Goal: Information Seeking & Learning: Understand process/instructions

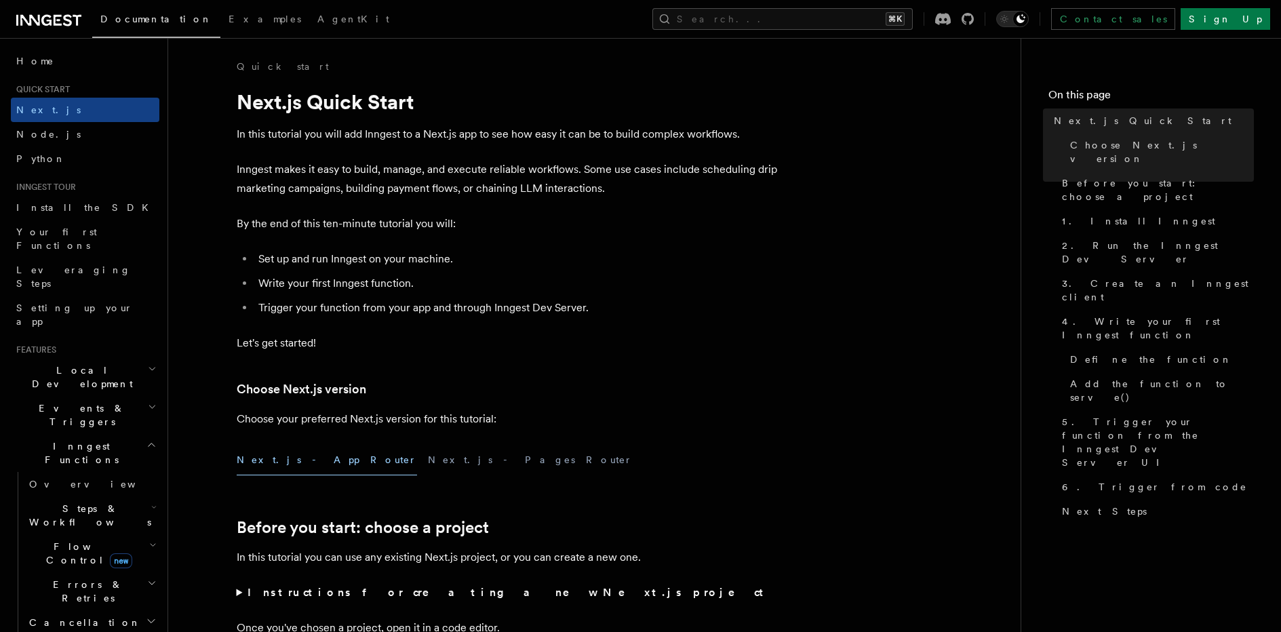
click at [292, 281] on li "Write your first Inngest function." at bounding box center [516, 283] width 525 height 19
drag, startPoint x: 446, startPoint y: 282, endPoint x: 226, endPoint y: 282, distance: 220.3
click at [287, 307] on li "Trigger your function from your app and through Inngest Dev Server." at bounding box center [516, 307] width 525 height 19
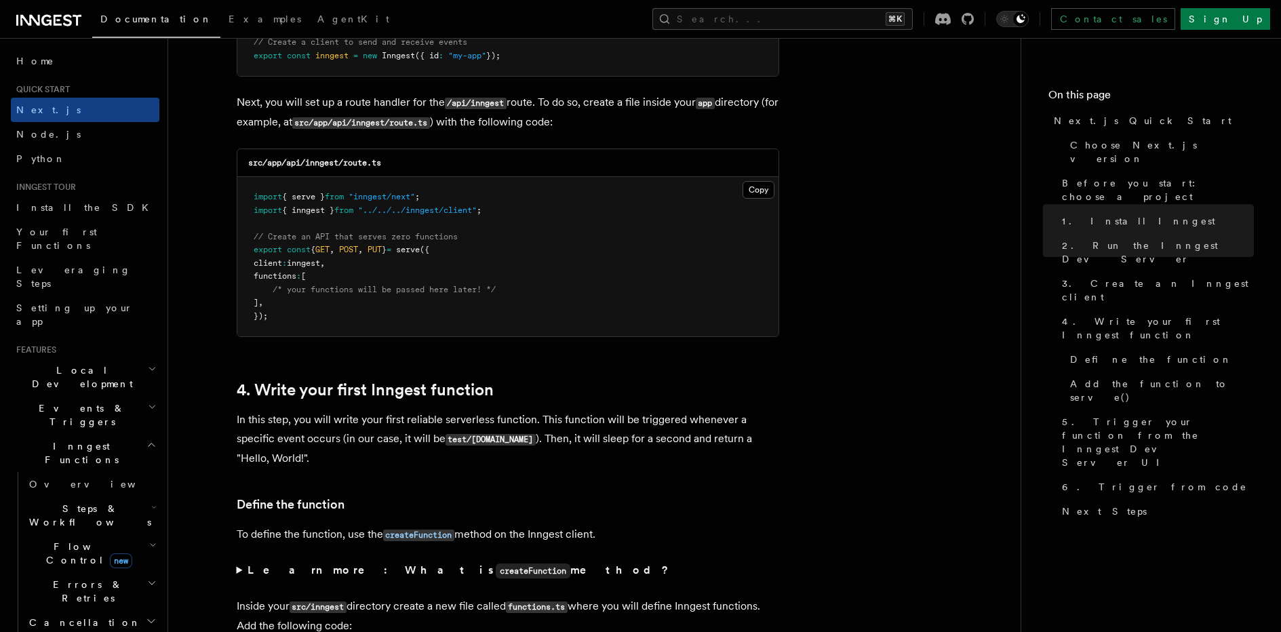
scroll to position [1900, 0]
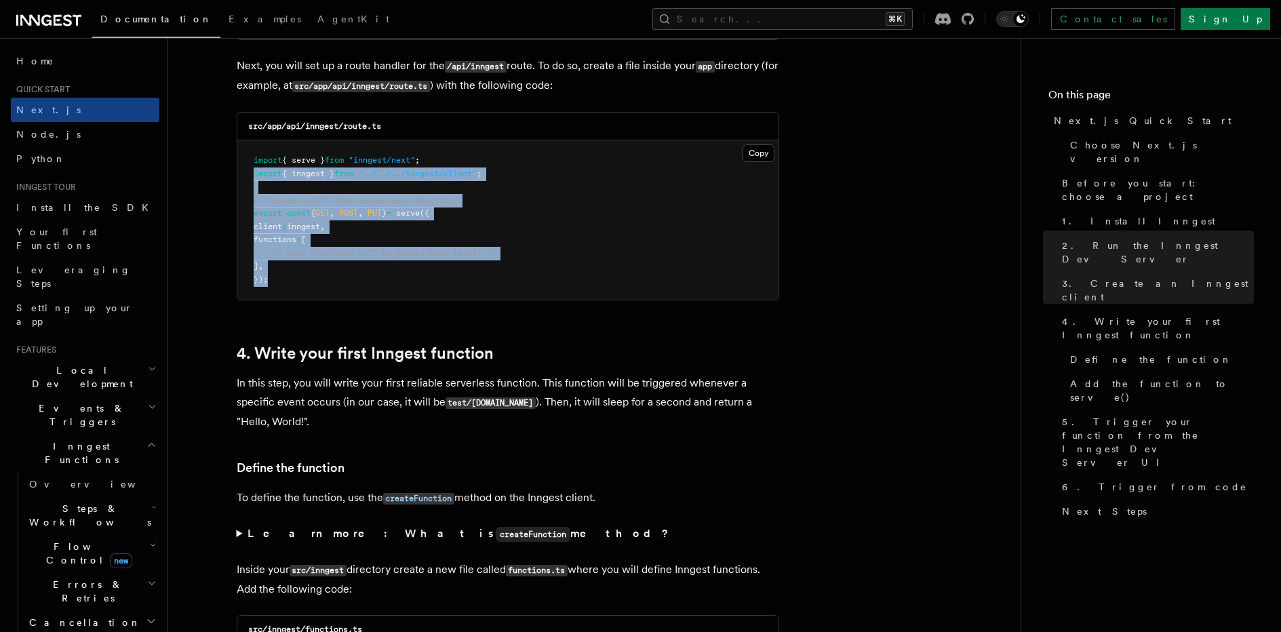
drag, startPoint x: 292, startPoint y: 260, endPoint x: 250, endPoint y: 173, distance: 97.0
click at [250, 173] on pre "import { serve } from "inngest/next" ; import { inngest } from "../../../innges…" at bounding box center [507, 219] width 541 height 159
click at [350, 354] on link "4. Write your first Inngest function" at bounding box center [365, 353] width 257 height 19
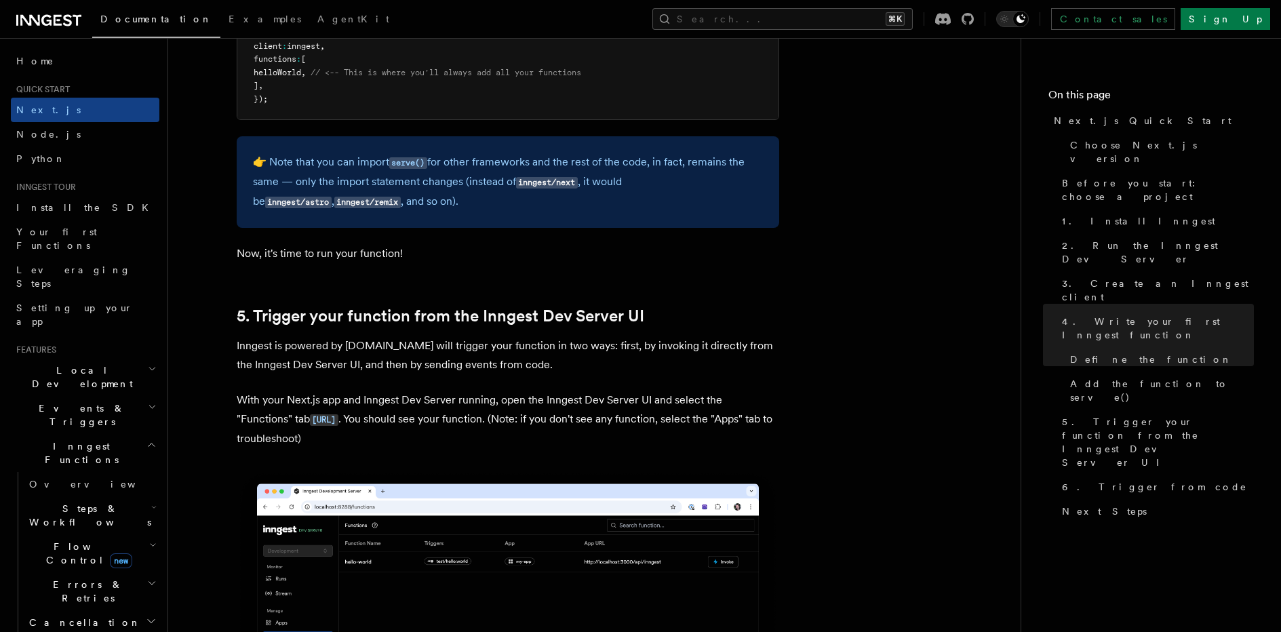
scroll to position [2978, 0]
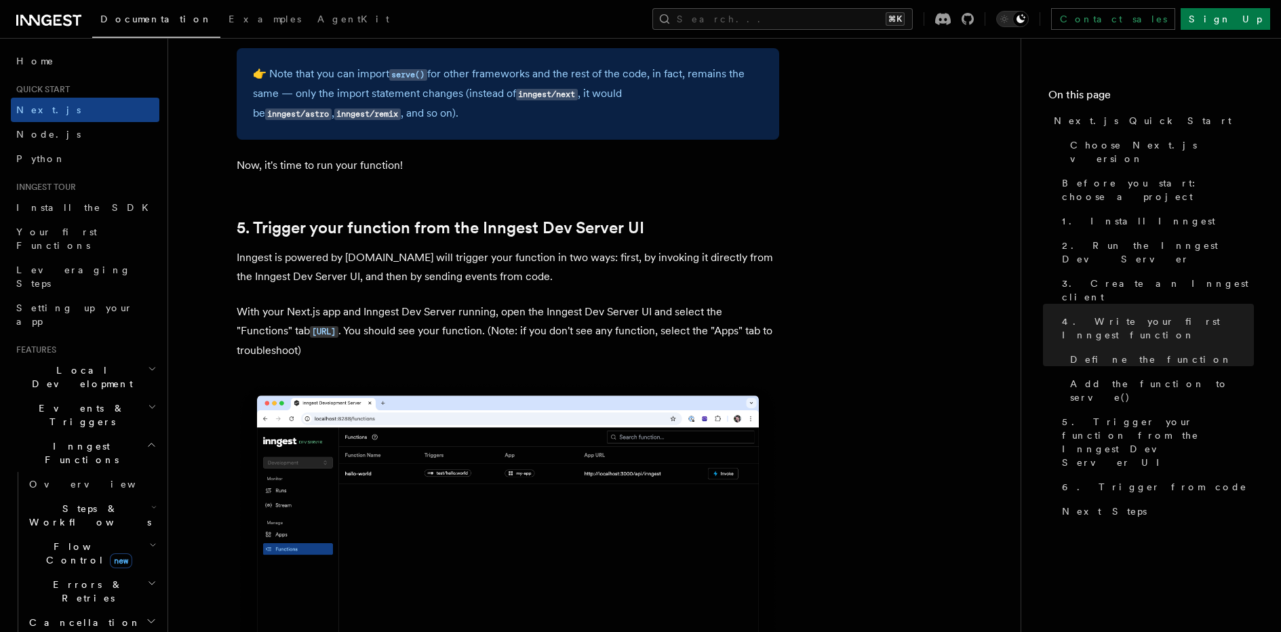
click at [363, 87] on p "👉 Note that you can import serve() for other frameworks and the rest of the cod…" at bounding box center [508, 93] width 510 height 59
click at [367, 85] on p "👉 Note that you can import serve() for other frameworks and the rest of the cod…" at bounding box center [508, 93] width 510 height 59
click at [586, 121] on p "👉 Note that you can import serve() for other frameworks and the rest of the cod…" at bounding box center [508, 93] width 510 height 59
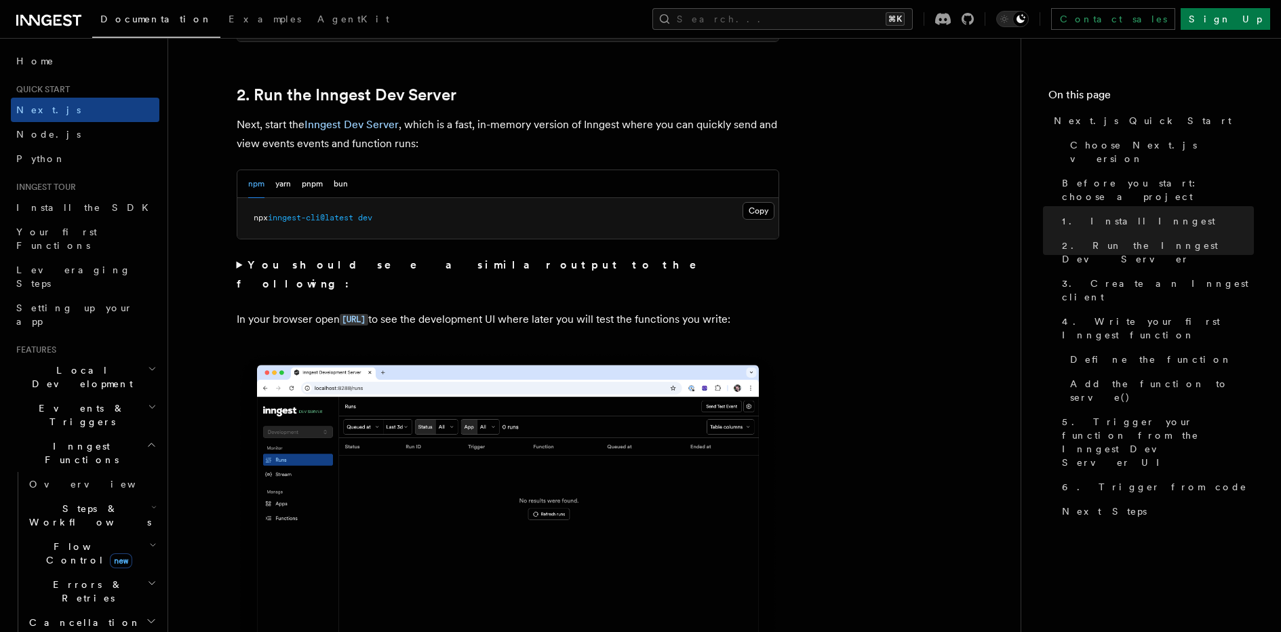
scroll to position [374, 0]
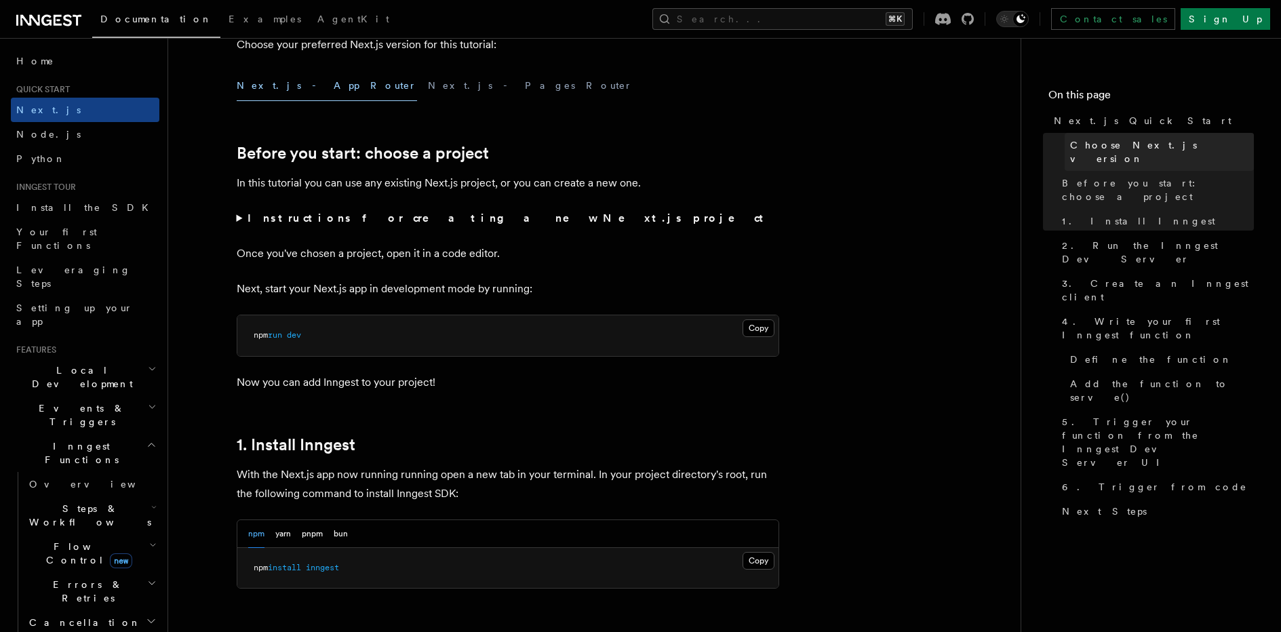
click at [1079, 144] on span "Choose Next.js version" at bounding box center [1162, 151] width 184 height 27
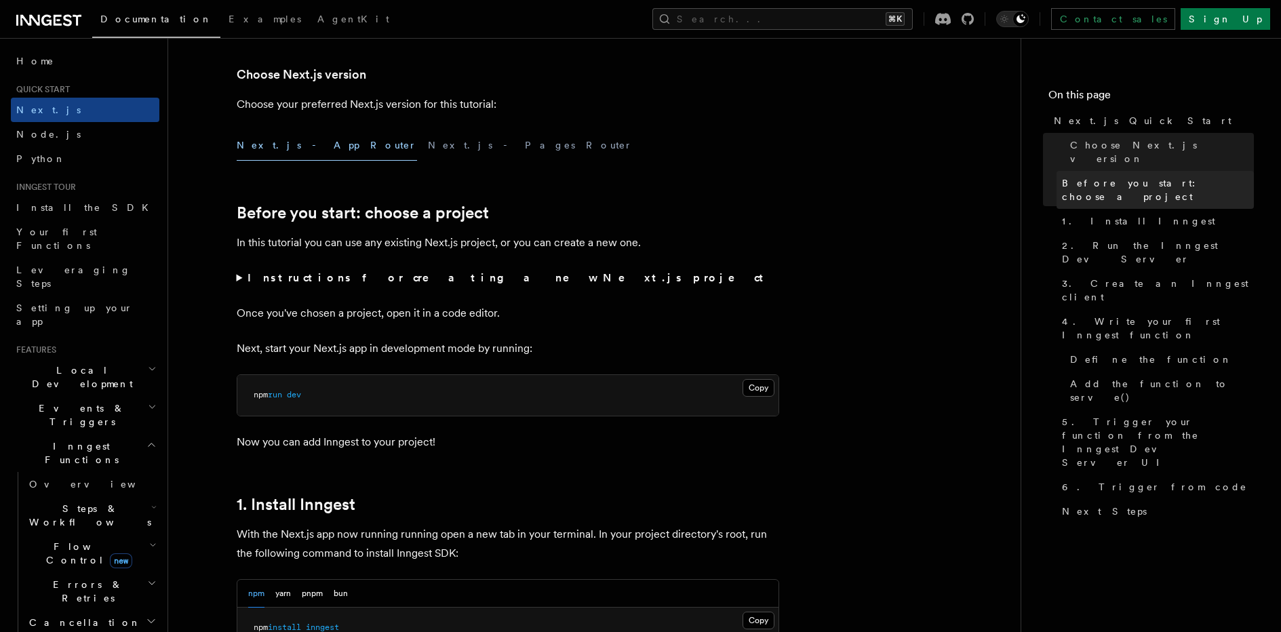
click at [1094, 176] on span "Before you start: choose a project" at bounding box center [1158, 189] width 192 height 27
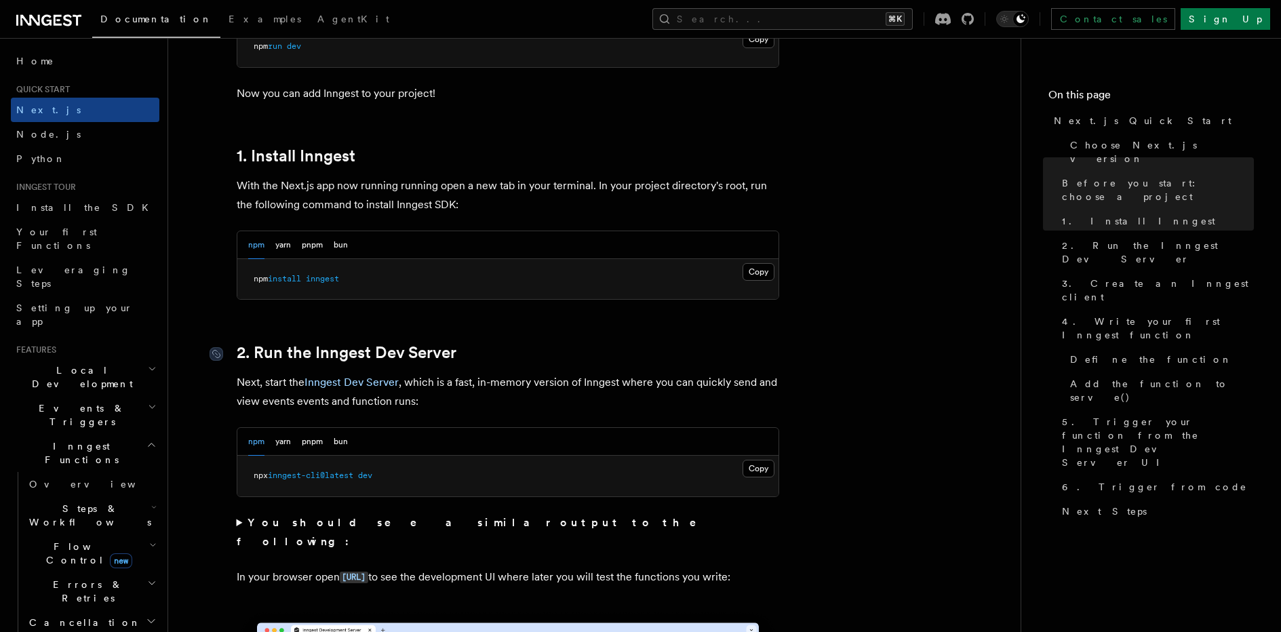
scroll to position [664, 0]
drag, startPoint x: 273, startPoint y: 477, endPoint x: 369, endPoint y: 474, distance: 96.3
click at [369, 474] on span "npx inngest-cli@latest dev" at bounding box center [313, 474] width 119 height 9
click at [365, 481] on pre "npx inngest-cli@latest dev" at bounding box center [507, 475] width 541 height 41
click at [376, 481] on pre "npx inngest-cli@latest dev" at bounding box center [507, 475] width 541 height 41
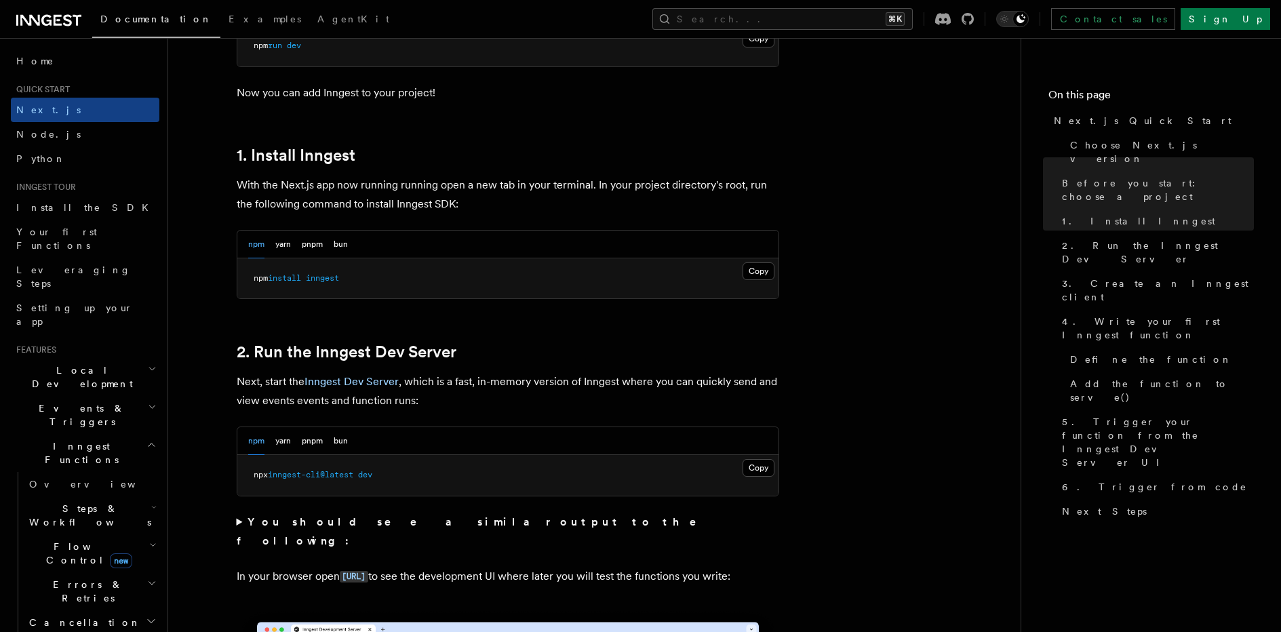
click at [372, 479] on span "dev" at bounding box center [365, 474] width 14 height 9
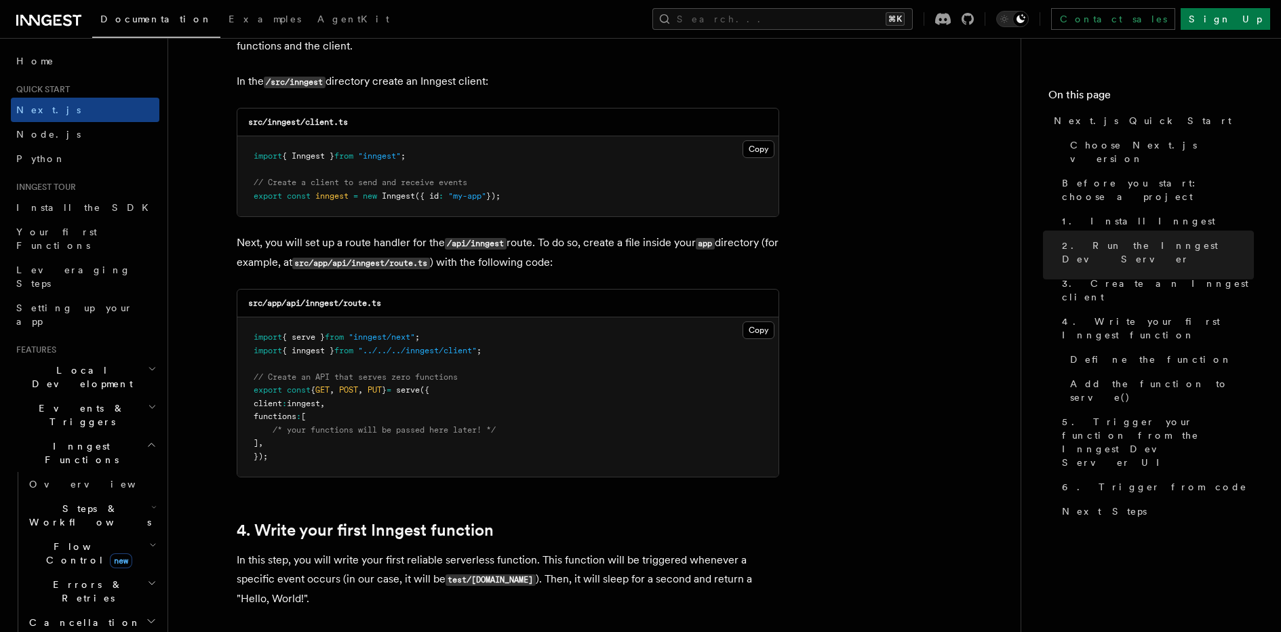
scroll to position [1775, 0]
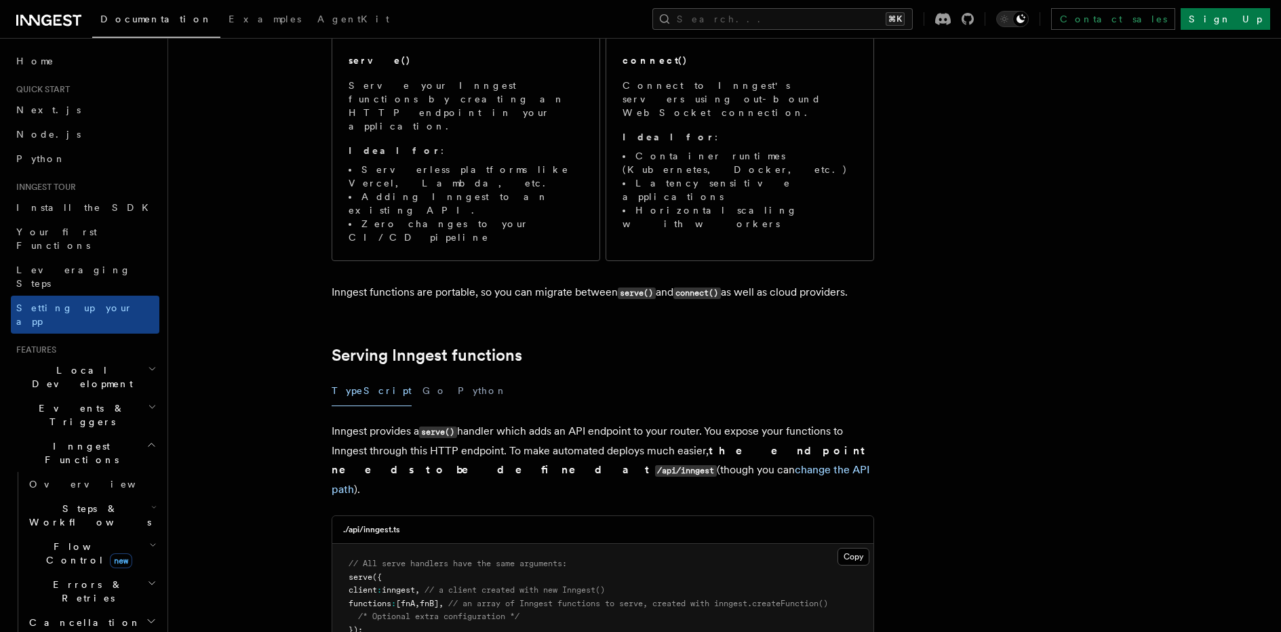
scroll to position [202, 0]
click at [371, 544] on pre "// All serve handlers have the same arguments: serve ({ client : inngest , // a…" at bounding box center [602, 597] width 541 height 106
click at [376, 599] on span "functions" at bounding box center [369, 603] width 43 height 9
click at [561, 559] on span "// All serve handlers have the same arguments:" at bounding box center [457, 563] width 218 height 9
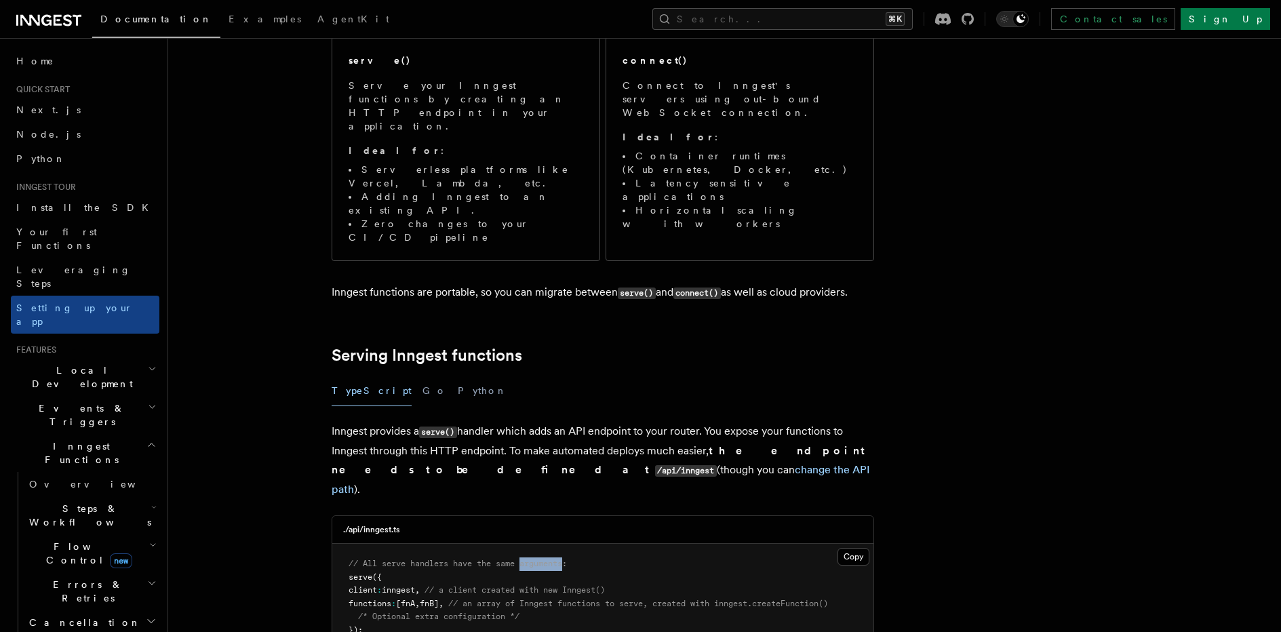
click at [561, 559] on span "// All serve handlers have the same arguments:" at bounding box center [457, 563] width 218 height 9
click at [546, 599] on span "// an array of Inngest functions to serve, created with inngest.createFunction()" at bounding box center [638, 603] width 380 height 9
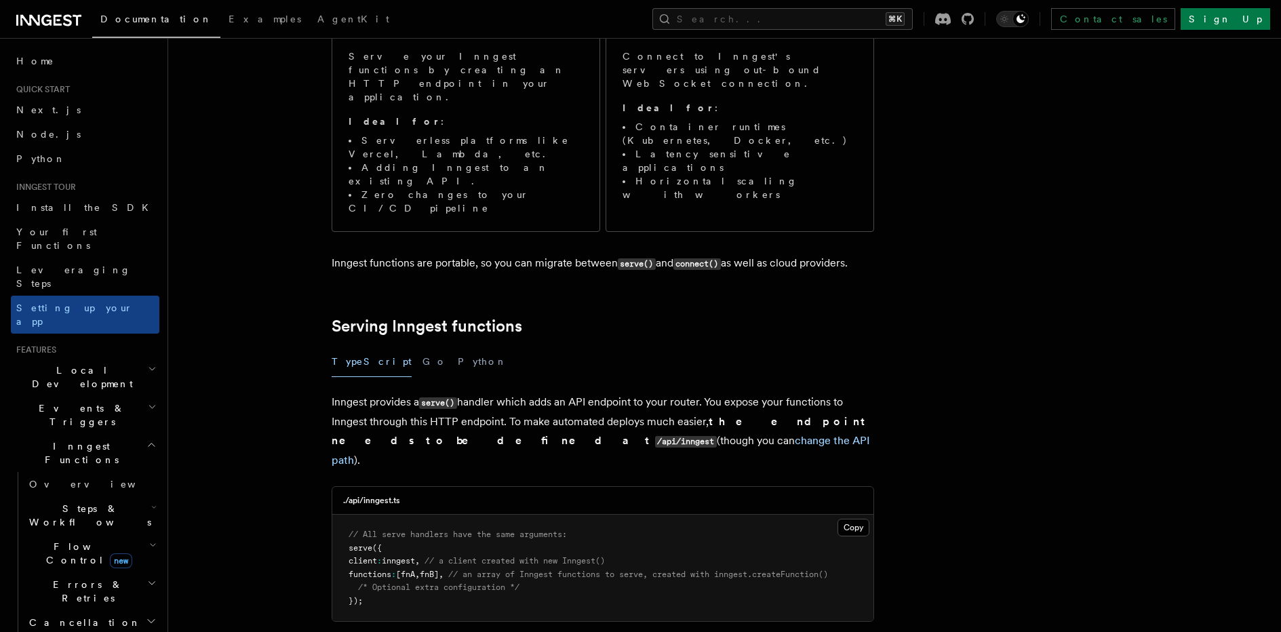
scroll to position [234, 0]
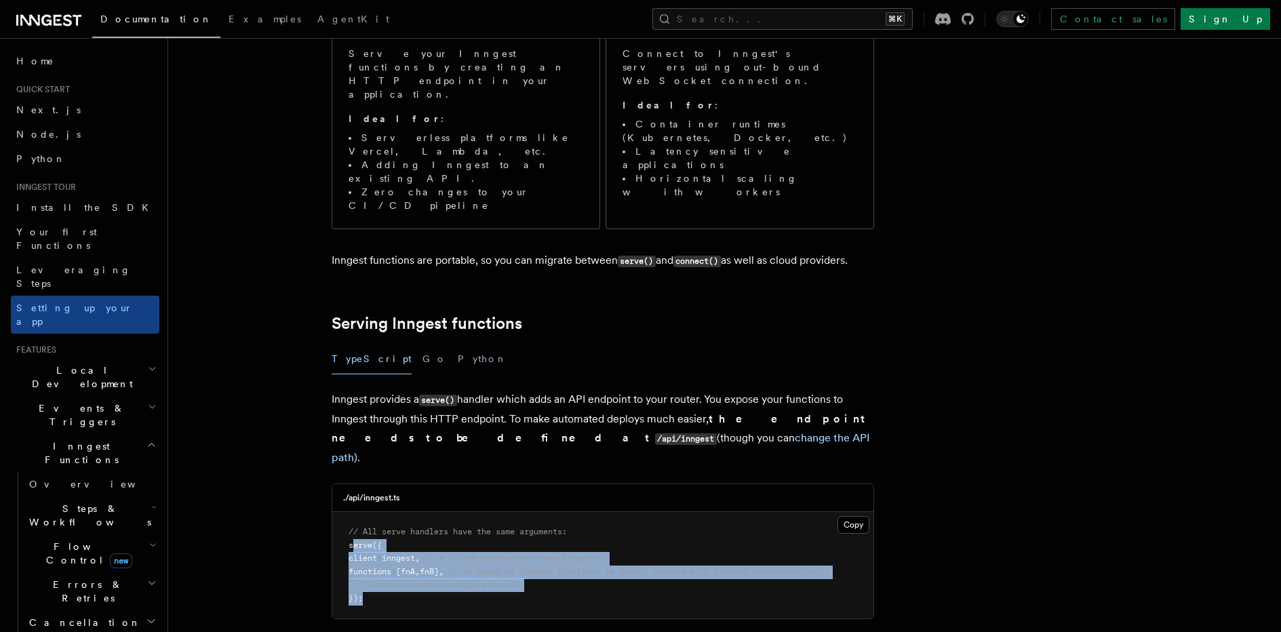
drag, startPoint x: 350, startPoint y: 464, endPoint x: 363, endPoint y: 518, distance: 55.1
click at [363, 518] on pre "// All serve handlers have the same arguments: serve ({ client : inngest , // a…" at bounding box center [602, 565] width 541 height 106
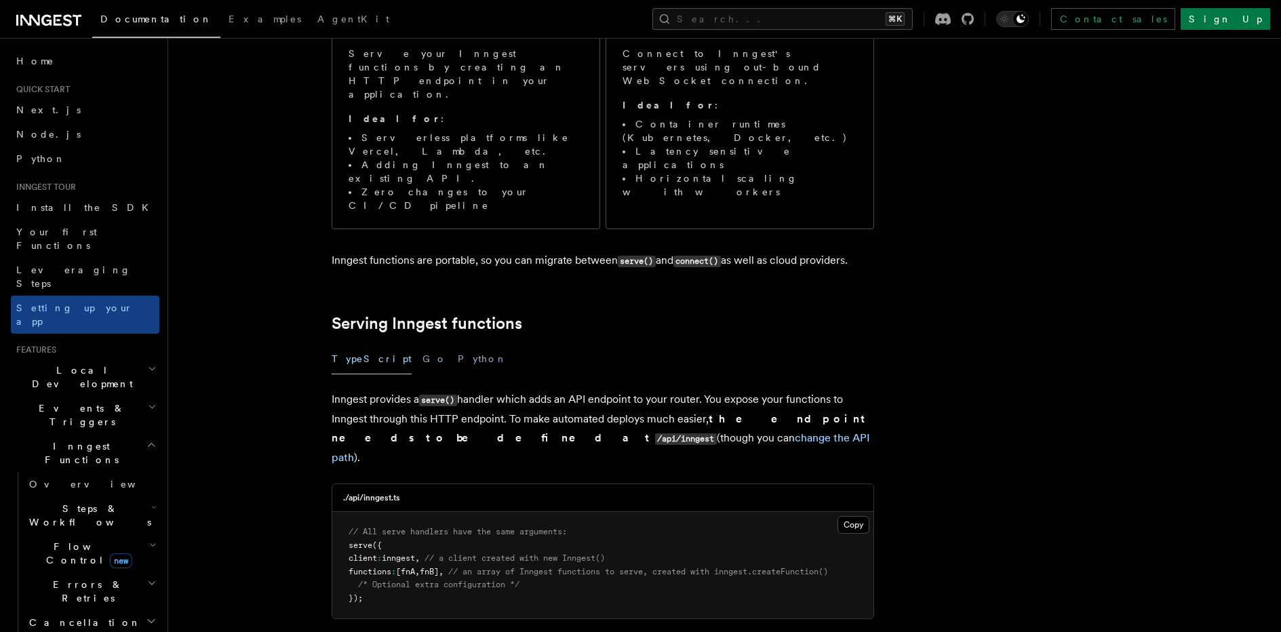
click at [415, 567] on span "[fnA" at bounding box center [405, 571] width 19 height 9
click at [439, 567] on span "fnB]" at bounding box center [429, 571] width 19 height 9
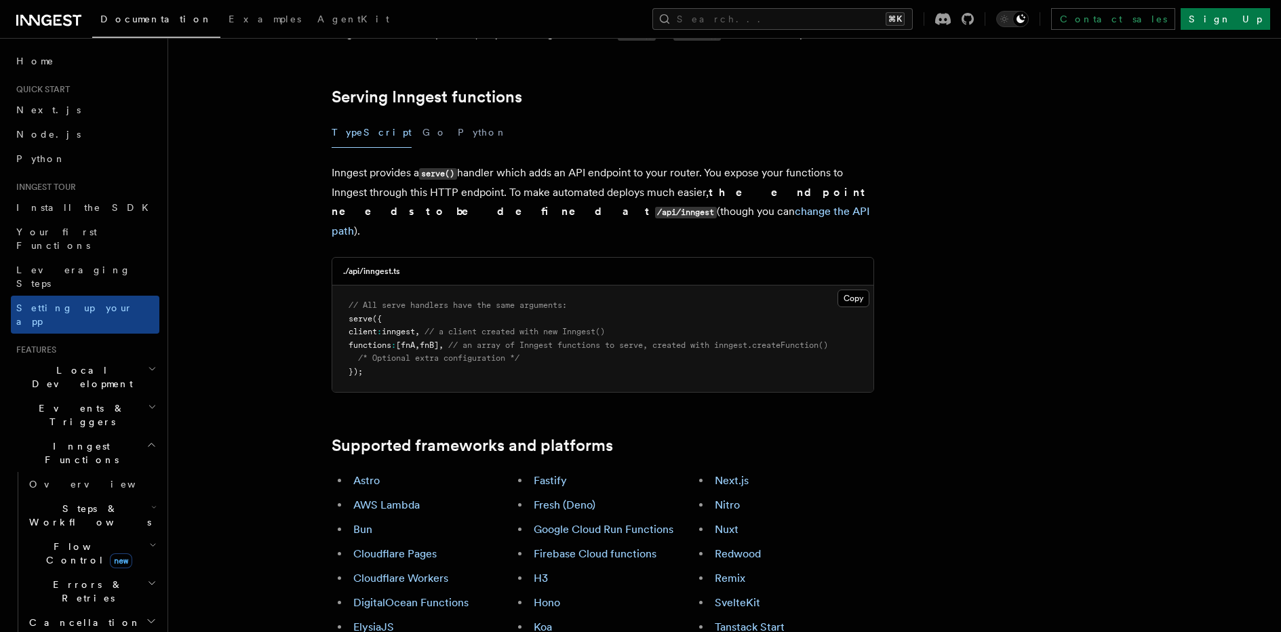
scroll to position [472, 0]
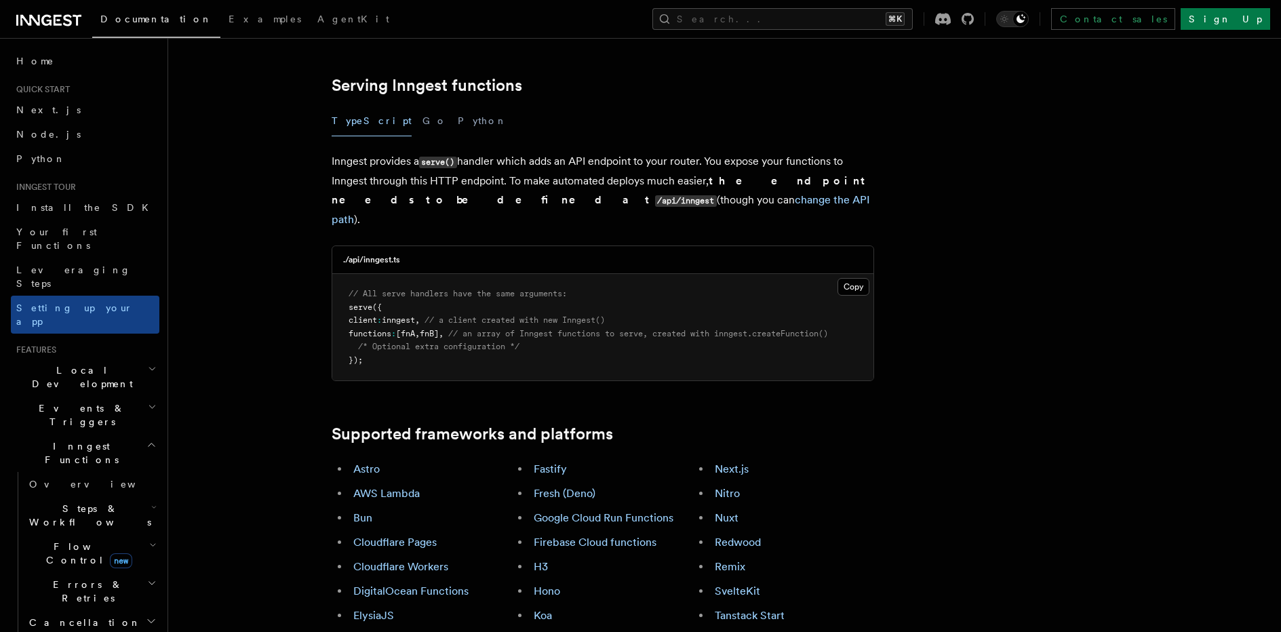
click at [365, 274] on pre "// All serve handlers have the same arguments: serve ({ client : inngest , // a…" at bounding box center [602, 327] width 541 height 106
click at [362, 302] on span "serve" at bounding box center [360, 306] width 24 height 9
click at [415, 329] on span "[fnA" at bounding box center [405, 333] width 19 height 9
click at [420, 274] on pre "// All serve handlers have the same arguments: serve ({ client : inngest , // a…" at bounding box center [602, 327] width 541 height 106
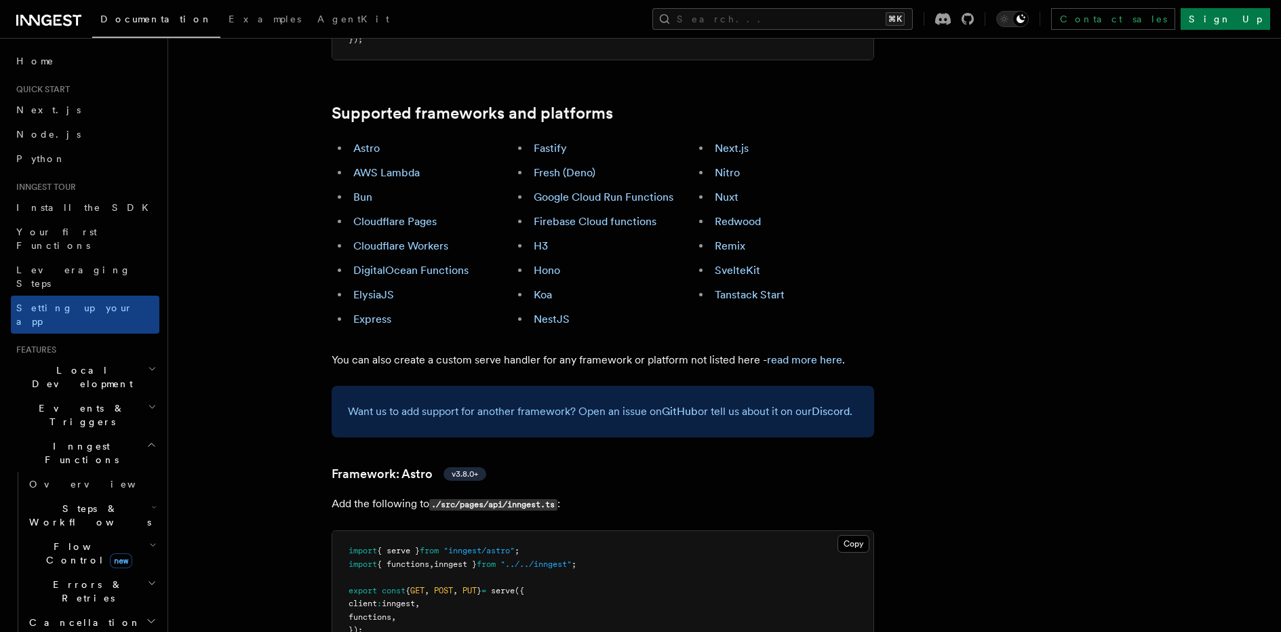
scroll to position [792, 0]
click at [717, 142] on link "Next.js" at bounding box center [732, 148] width 34 height 13
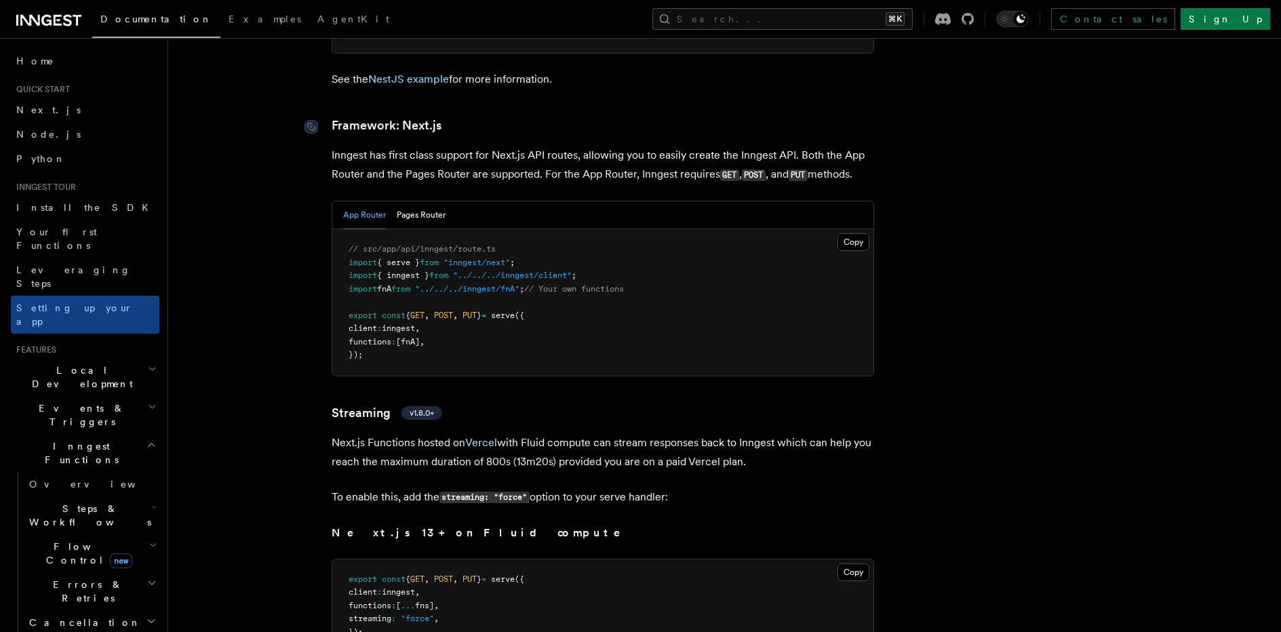
scroll to position [8796, 0]
click at [515, 313] on span "serve" at bounding box center [503, 317] width 24 height 9
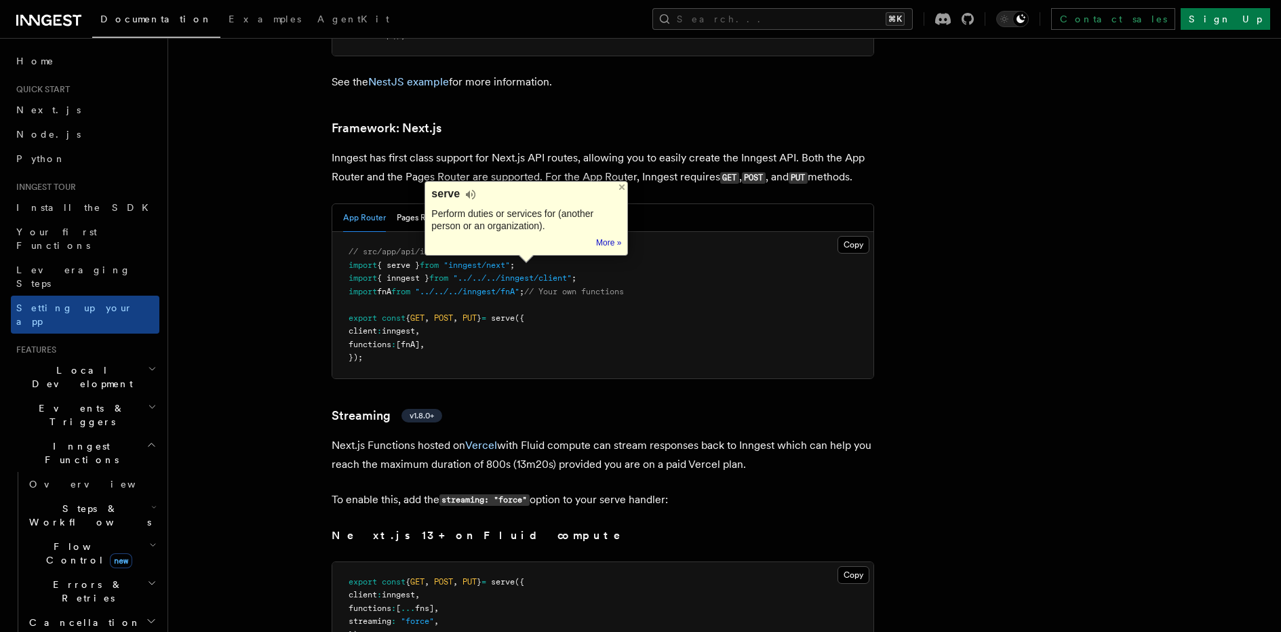
click at [781, 148] on p "Inngest has first class support for Next.js API routes, allowing you to easily …" at bounding box center [603, 167] width 542 height 39
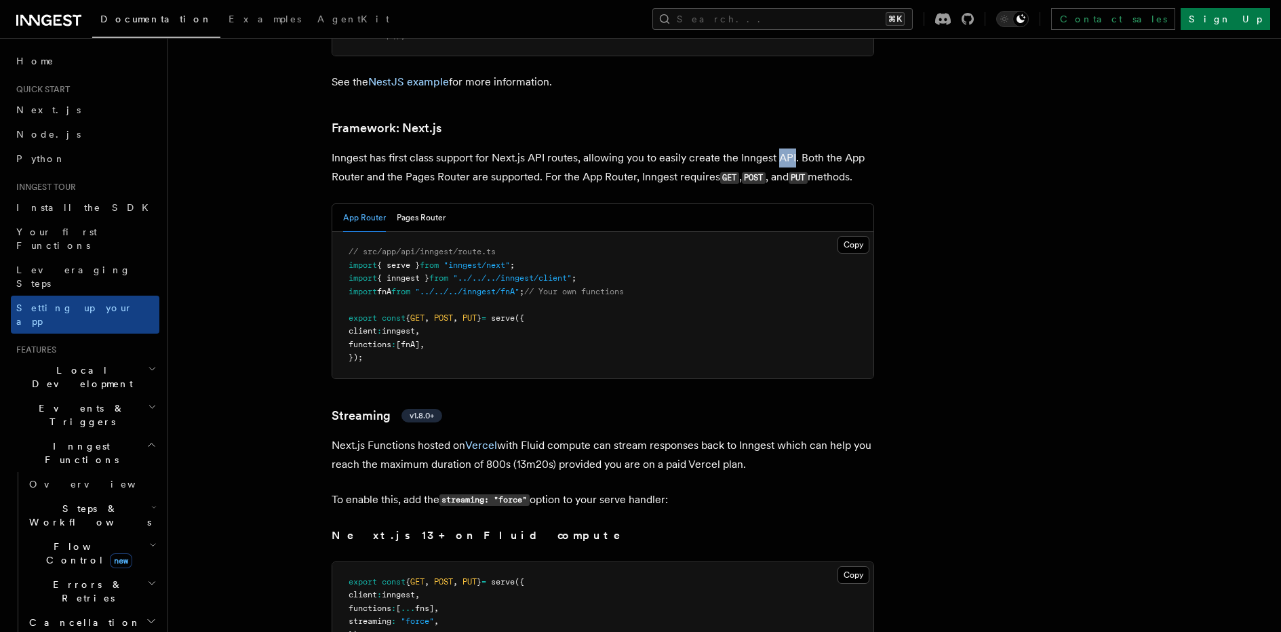
click at [781, 148] on p "Inngest has first class support for Next.js API routes, allowing you to easily …" at bounding box center [603, 167] width 542 height 39
click at [412, 148] on p "Inngest has first class support for Next.js API routes, allowing you to easily …" at bounding box center [603, 167] width 542 height 39
drag, startPoint x: 422, startPoint y: 264, endPoint x: 492, endPoint y: 264, distance: 69.8
click at [492, 313] on span "export const { GET , POST , PUT } = serve ({" at bounding box center [436, 317] width 176 height 9
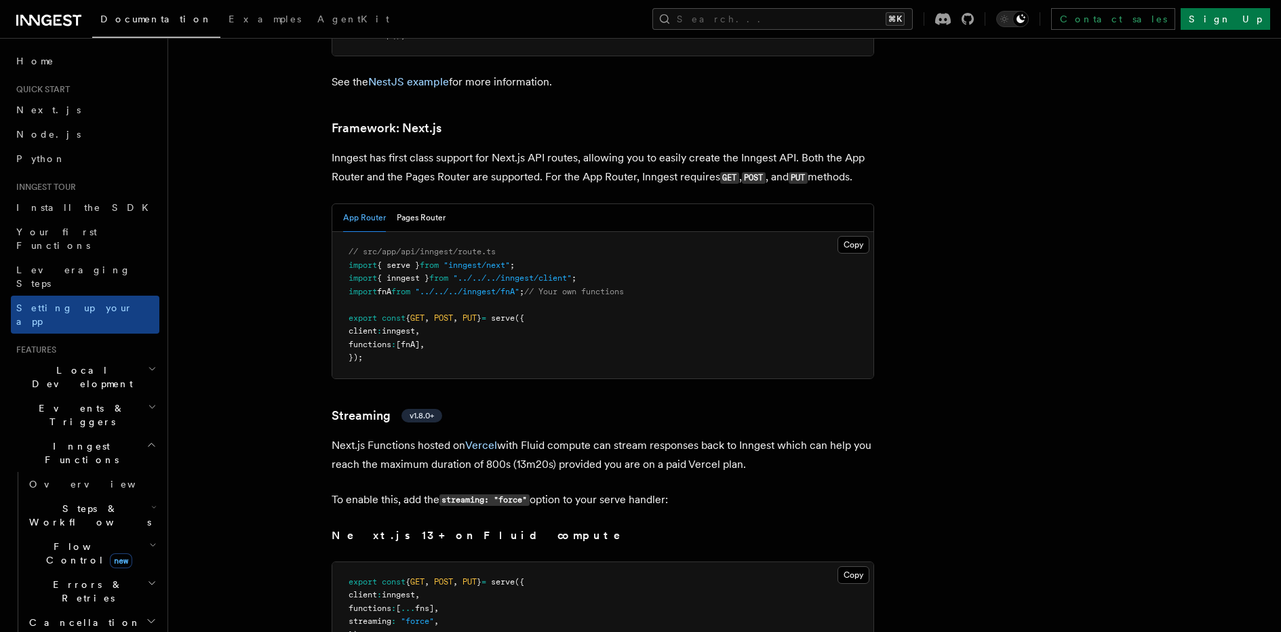
click at [492, 295] on pre "// src/app/api/inngest/route.ts import { serve } from "inngest/next" ; import {…" at bounding box center [602, 305] width 541 height 146
click at [612, 148] on p "Inngest has first class support for Next.js API routes, allowing you to easily …" at bounding box center [603, 167] width 542 height 39
drag, startPoint x: 704, startPoint y: 130, endPoint x: 687, endPoint y: 130, distance: 16.9
click at [687, 148] on p "Inngest has first class support for Next.js API routes, allowing you to easily …" at bounding box center [603, 167] width 542 height 39
click at [688, 148] on p "Inngest has first class support for Next.js API routes, allowing you to easily …" at bounding box center [603, 167] width 542 height 39
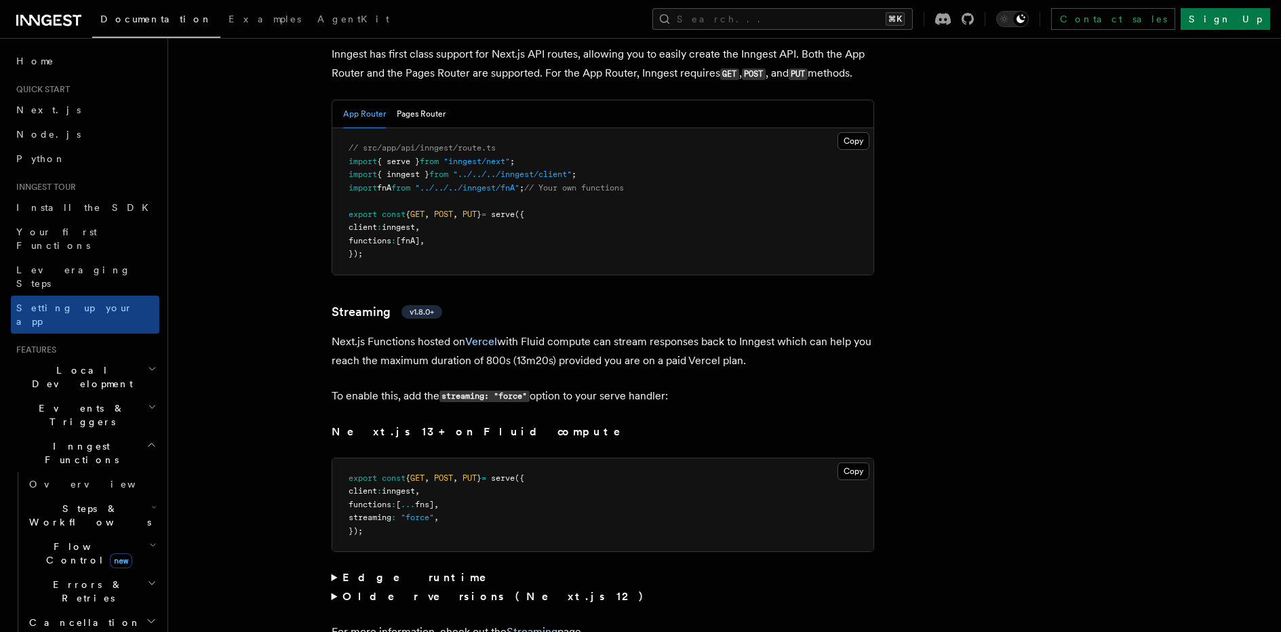
scroll to position [8901, 0]
click at [421, 460] on pre "export const { GET , POST , PUT } = serve ({ client : inngest , functions : [ .…" at bounding box center [602, 505] width 541 height 94
click at [422, 512] on span ""force"" at bounding box center [417, 516] width 33 height 9
